Goal: Navigation & Orientation: Find specific page/section

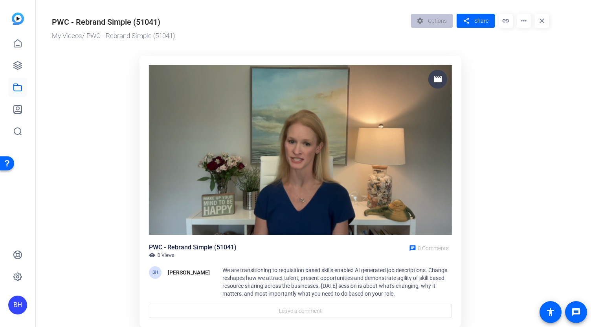
click at [290, 172] on img at bounding box center [300, 150] width 303 height 170
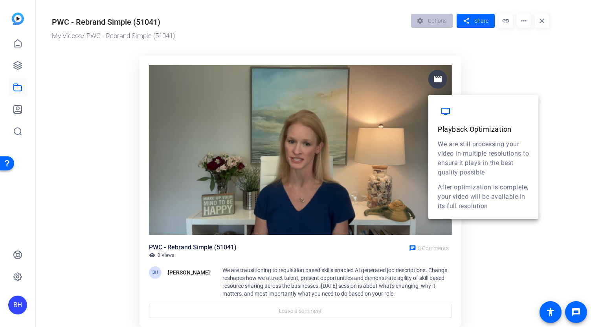
click at [439, 79] on mat-icon "movie" at bounding box center [437, 79] width 9 height 9
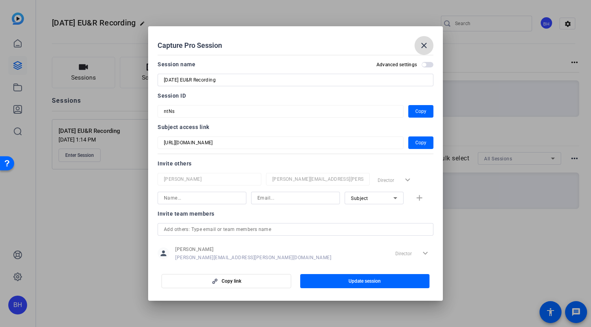
click at [422, 45] on mat-icon "close" at bounding box center [423, 45] width 9 height 9
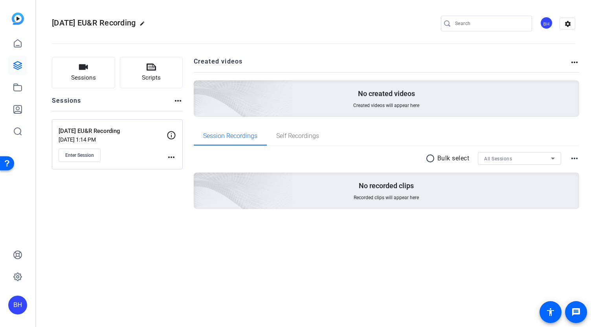
click at [16, 21] on img at bounding box center [18, 19] width 12 height 12
